Goal: Find specific page/section: Find specific page/section

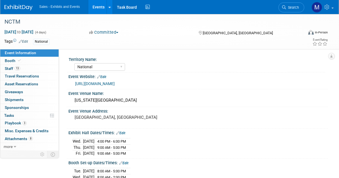
select select "National"
click at [290, 3] on link "Search" at bounding box center [291, 8] width 26 height 10
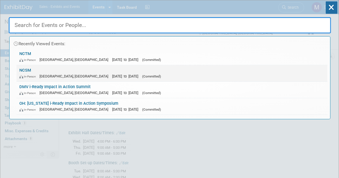
click at [141, 70] on link "NCSM In-Person Atlanta, GA Oct 13, 2025 to Oct 15, 2025 (Committed)" at bounding box center [172, 73] width 311 height 16
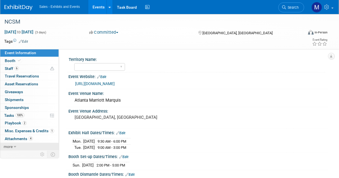
click at [13, 147] on link "more" at bounding box center [29, 147] width 58 height 8
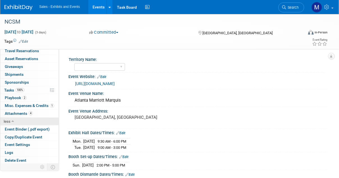
scroll to position [1, 0]
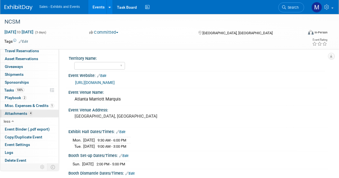
click at [22, 112] on span "Attachments 4" at bounding box center [19, 113] width 28 height 4
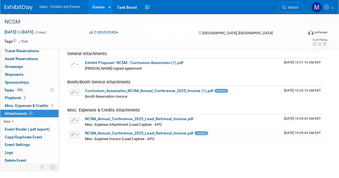
scroll to position [25, 0]
click at [18, 99] on span "Playbook 2" at bounding box center [16, 97] width 22 height 4
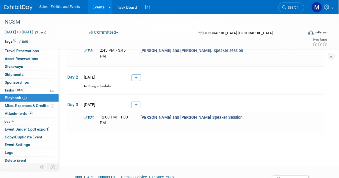
scroll to position [44, 0]
click at [166, 124] on div "Edit 12:00 PM - 1:00 PM [PERSON_NAME] and [PERSON_NAME] Speaker Session" at bounding box center [202, 119] width 245 height 11
click at [159, 132] on table "Day 1 [DATE] Edit 2:45 PM - 3:45 PM Day 2 Day 3" at bounding box center [195, 80] width 256 height 106
